Goal: Transaction & Acquisition: Purchase product/service

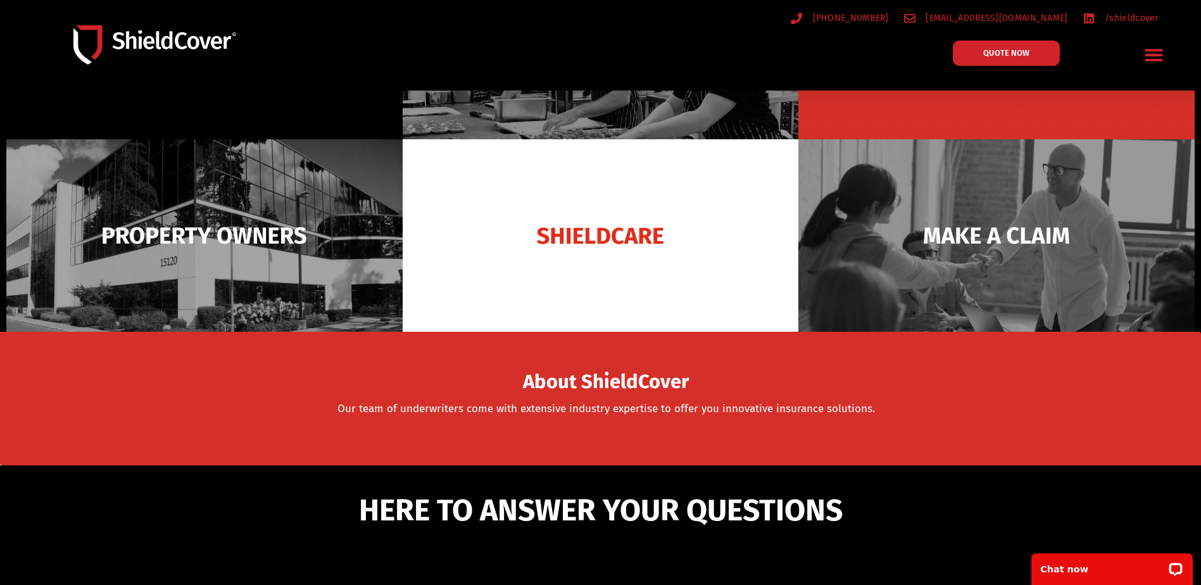
scroll to position [316, 0]
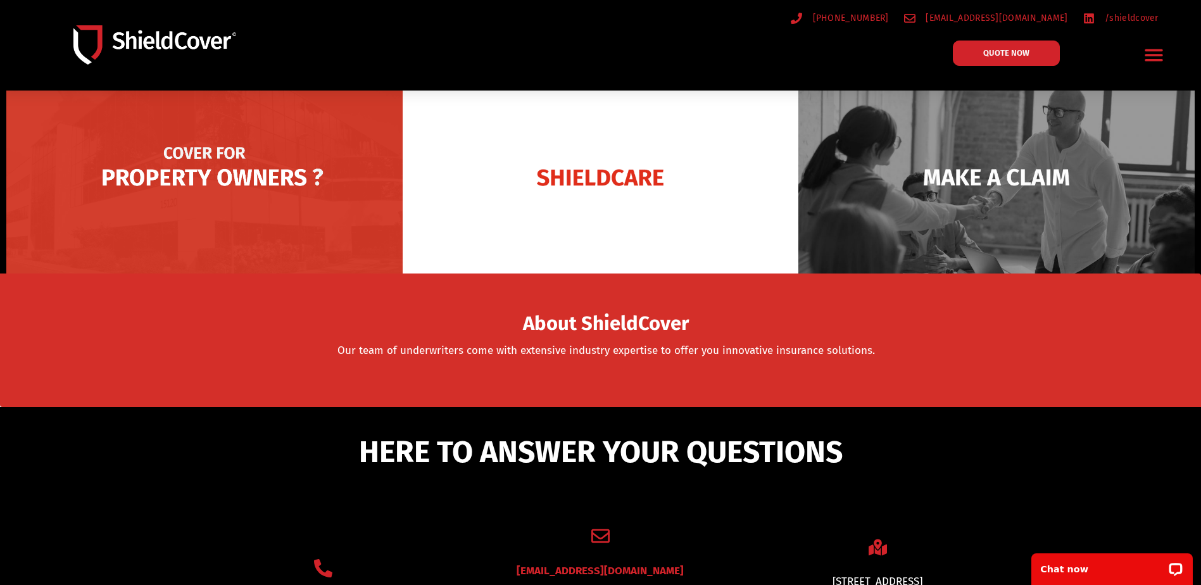
click at [243, 167] on img at bounding box center [204, 177] width 396 height 192
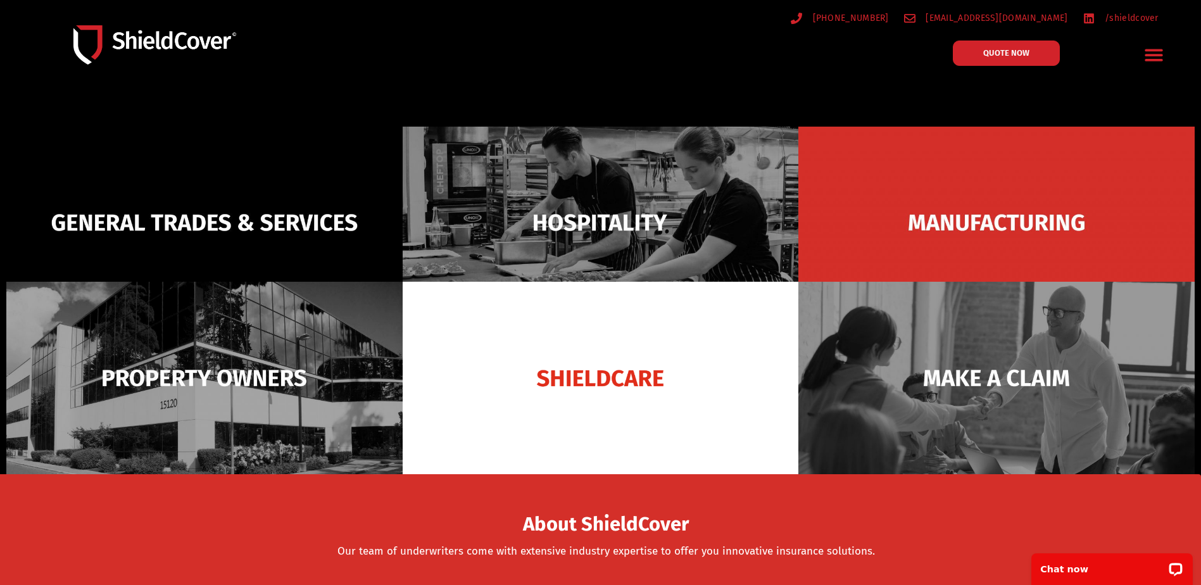
scroll to position [0, 0]
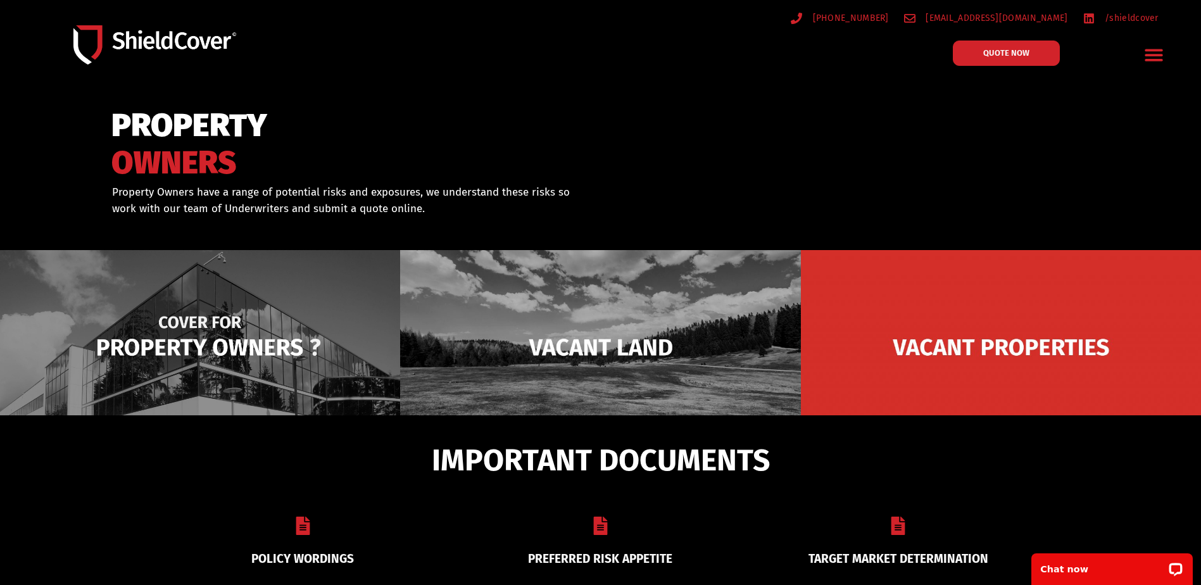
click at [235, 346] on img at bounding box center [200, 347] width 400 height 194
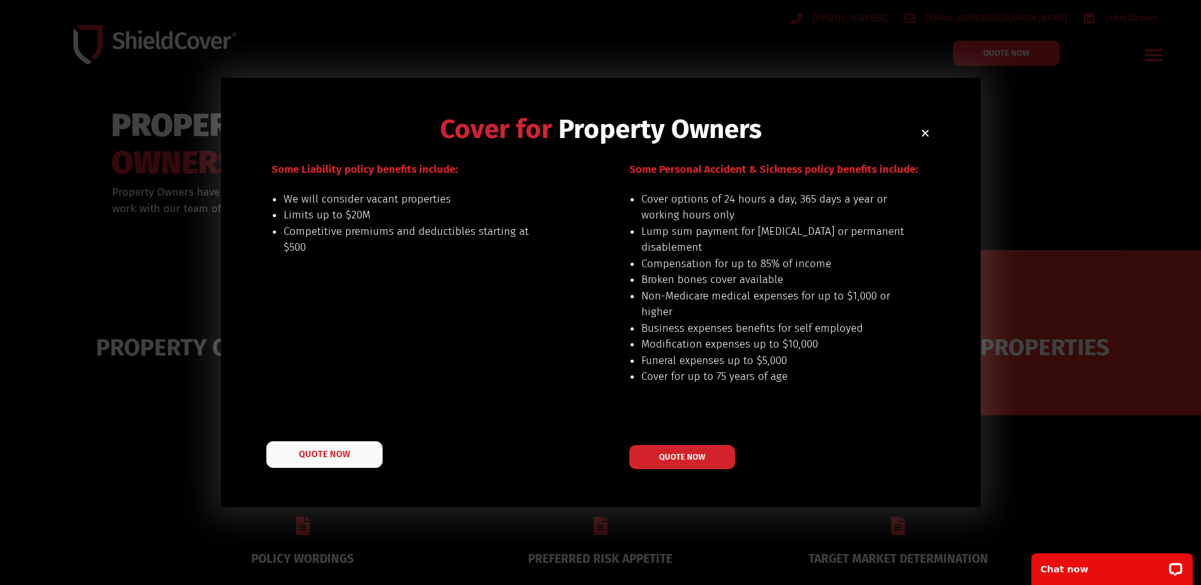
click at [324, 446] on link "QUOTE NOW" at bounding box center [324, 454] width 116 height 27
